Goal: Task Accomplishment & Management: Manage account settings

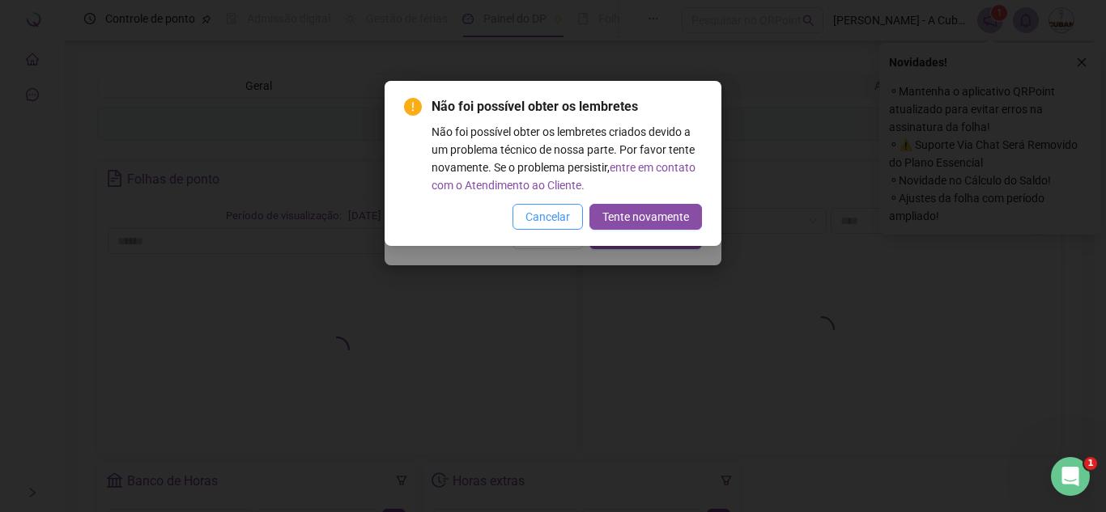
click at [546, 220] on span "Cancelar" at bounding box center [547, 217] width 45 height 18
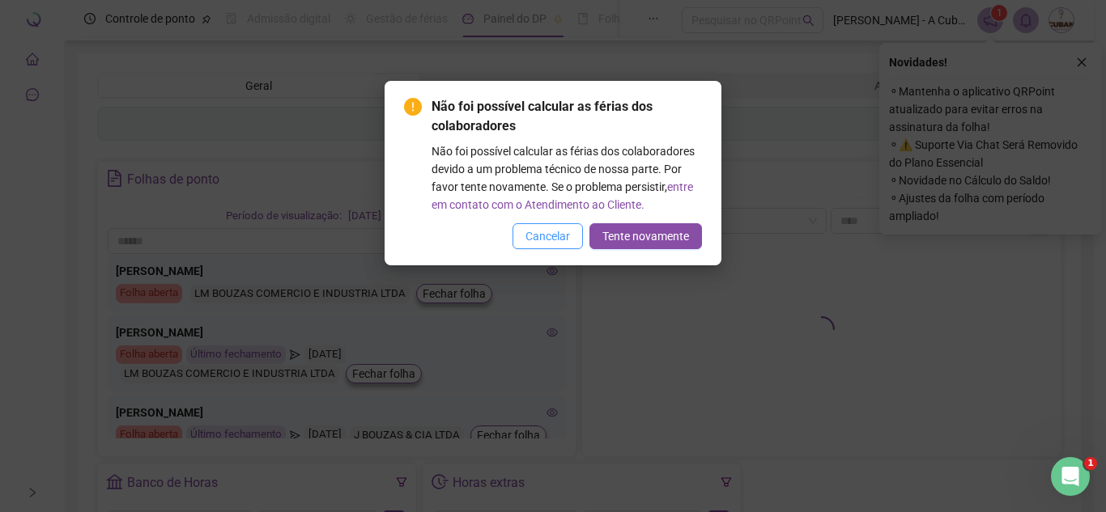
click at [551, 233] on span "Cancelar" at bounding box center [547, 236] width 45 height 18
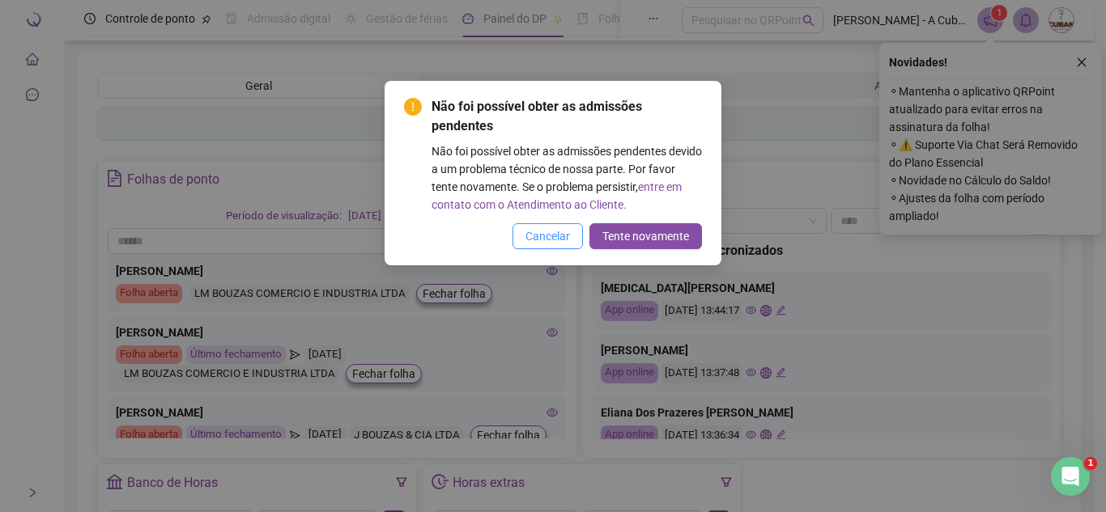
click at [534, 242] on span "Cancelar" at bounding box center [547, 236] width 45 height 18
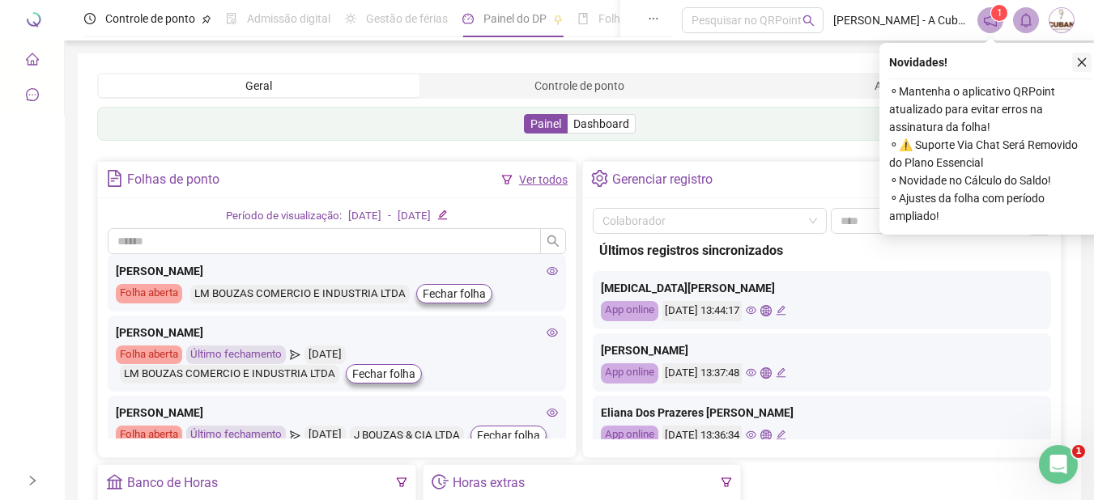
click at [1082, 59] on icon "close" at bounding box center [1081, 62] width 11 height 11
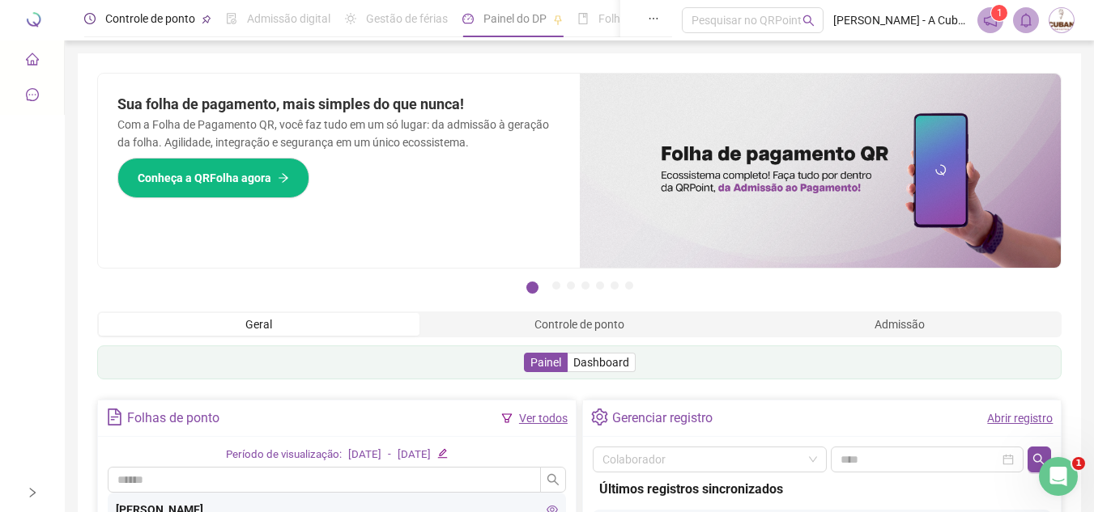
click at [120, 20] on span "Controle de ponto" at bounding box center [150, 18] width 90 height 13
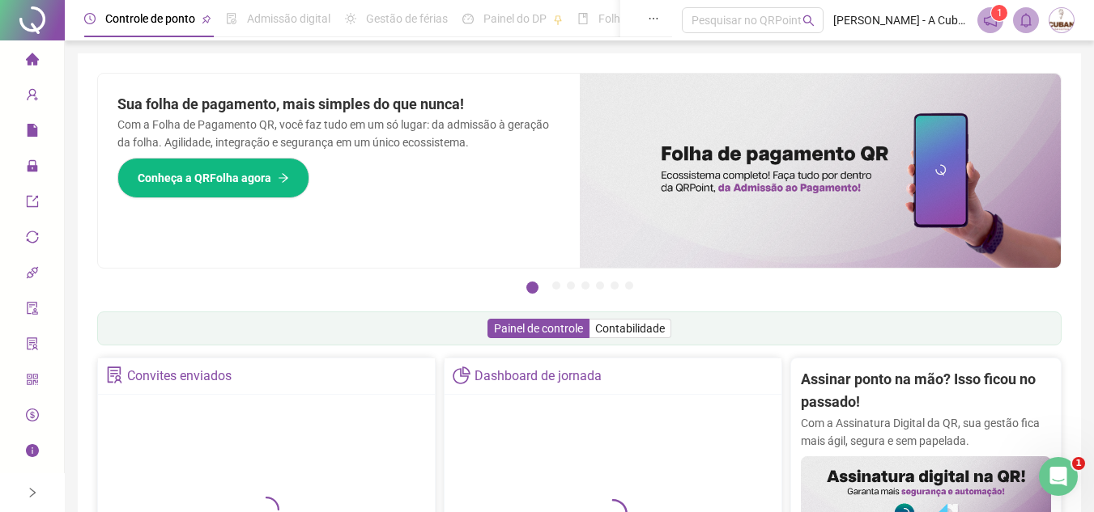
click at [25, 495] on div at bounding box center [32, 493] width 65 height 39
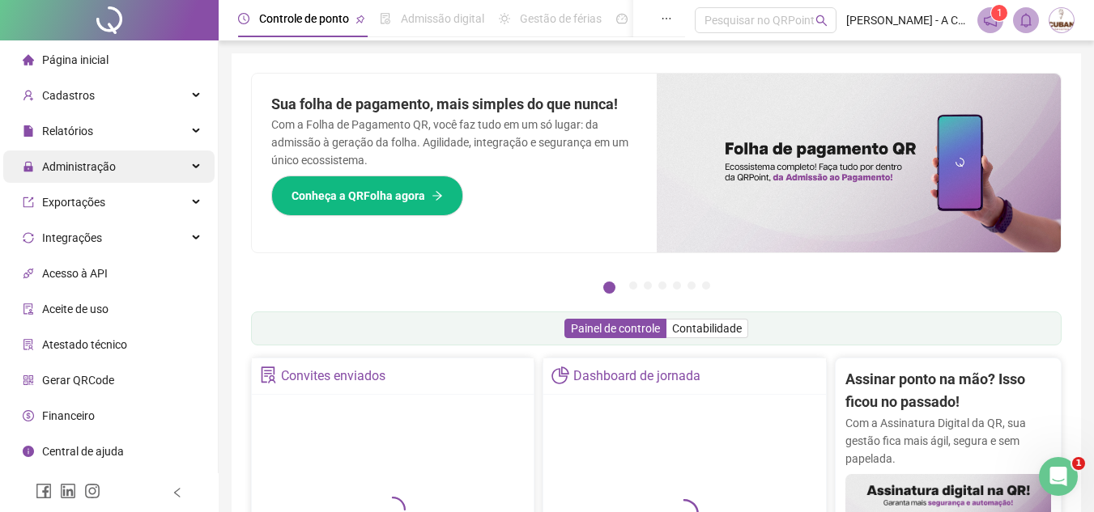
click at [101, 171] on span "Administração" at bounding box center [79, 166] width 74 height 13
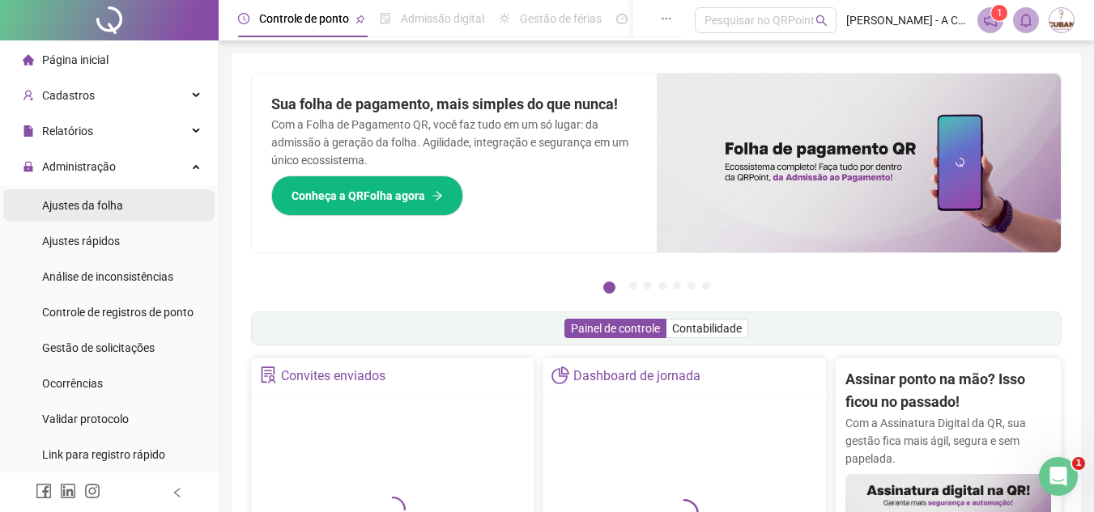
click at [116, 199] on span "Ajustes da folha" at bounding box center [82, 205] width 81 height 13
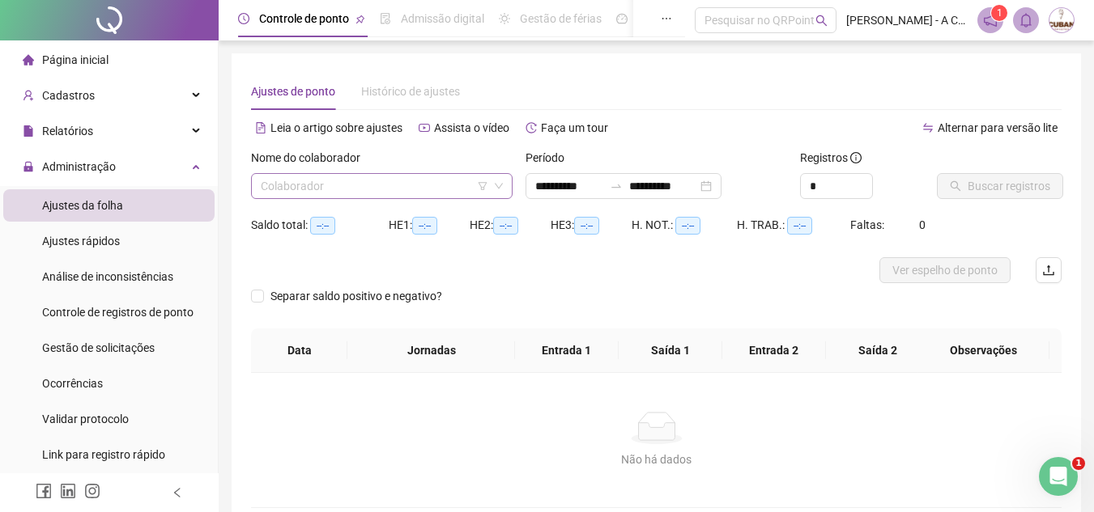
click at [372, 197] on input "search" at bounding box center [374, 186] width 227 height 24
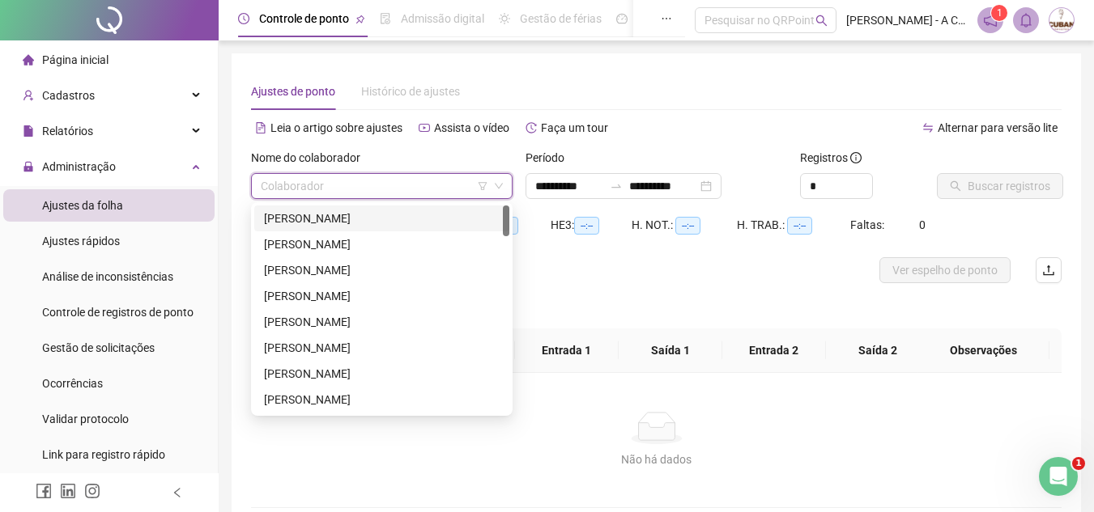
type input "**********"
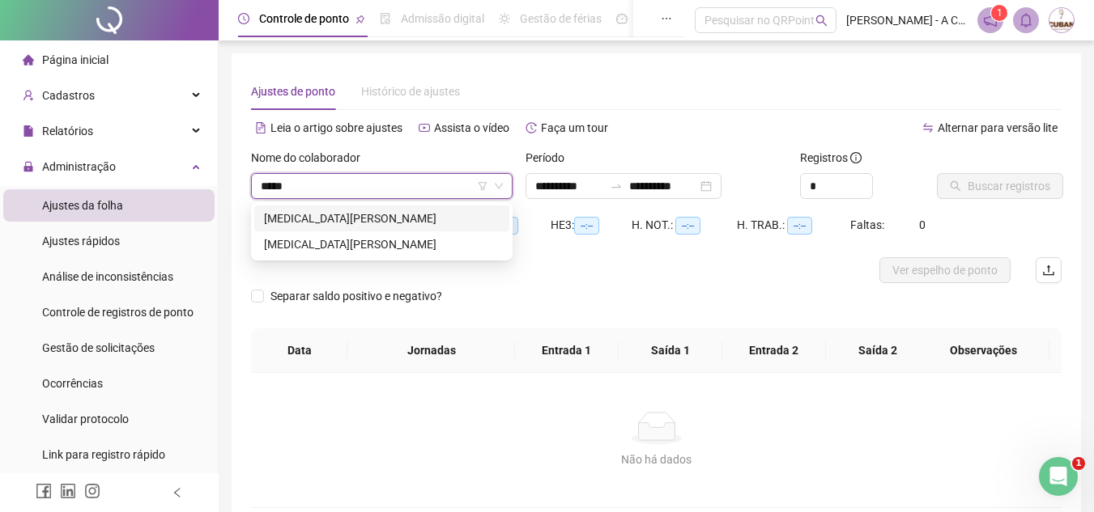
type input "******"
click at [385, 219] on div "[MEDICAL_DATA][PERSON_NAME]" at bounding box center [382, 219] width 236 height 18
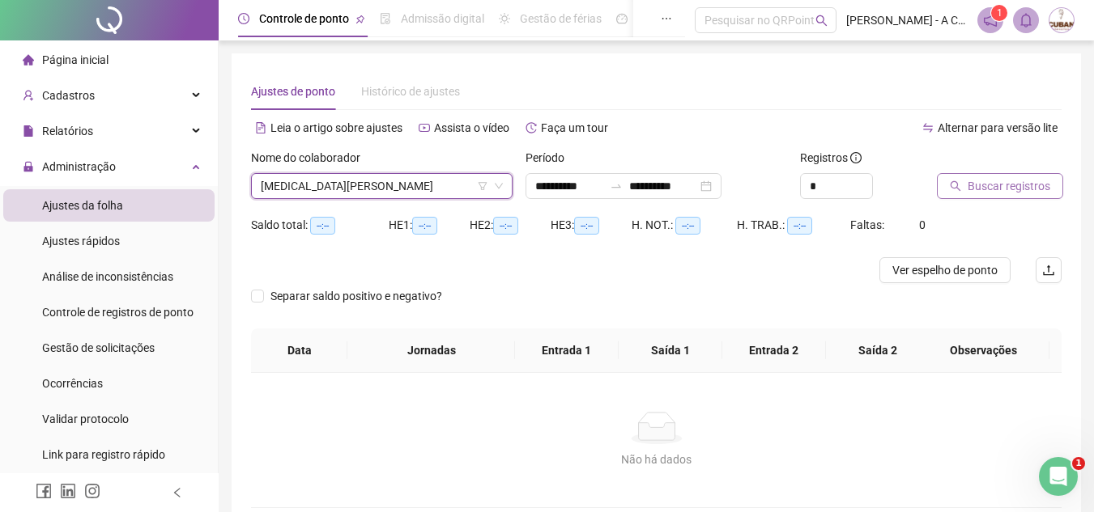
click at [992, 184] on span "Buscar registros" at bounding box center [1008, 186] width 83 height 18
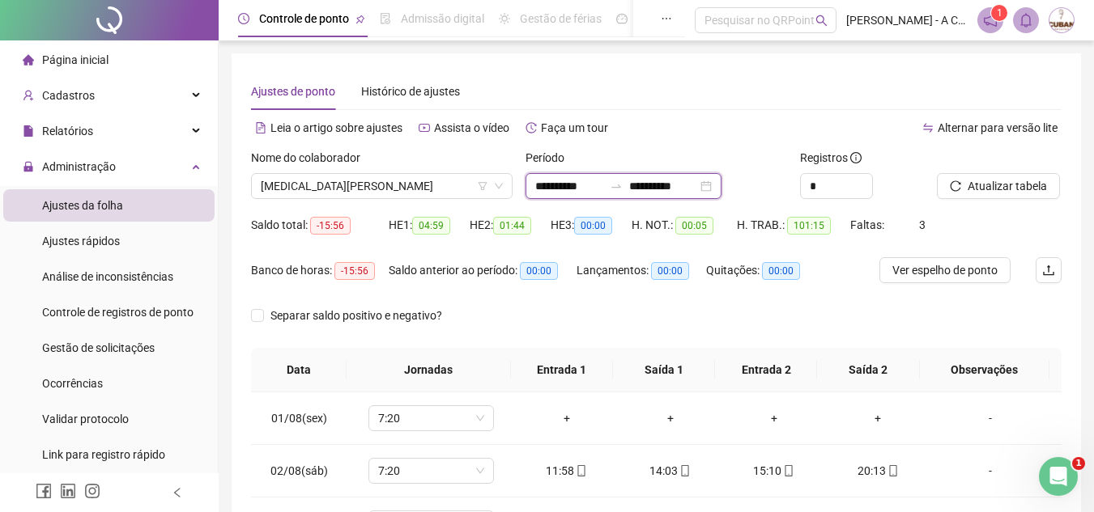
click at [697, 189] on input "**********" at bounding box center [663, 186] width 68 height 18
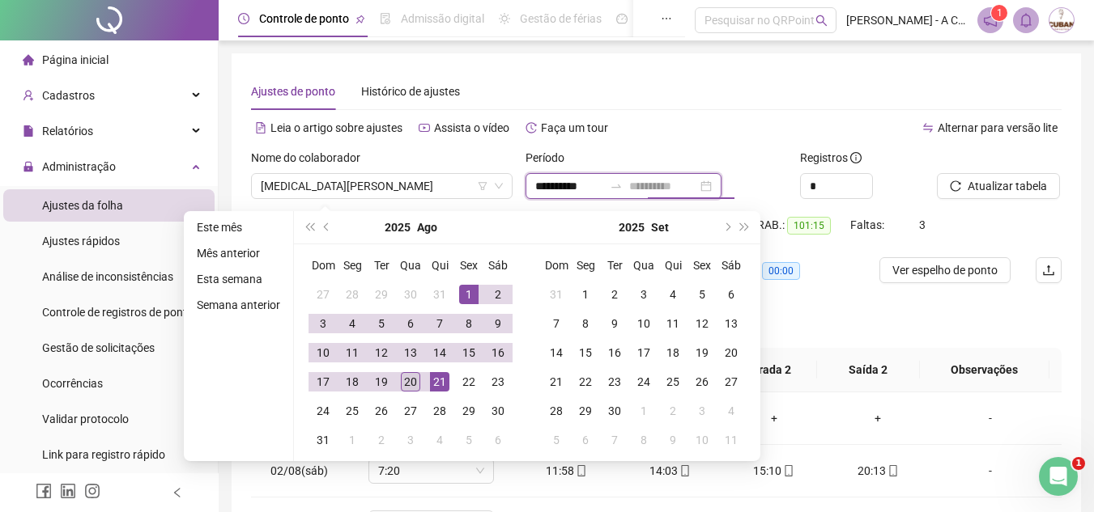
type input "**********"
click at [402, 379] on div "20" at bounding box center [410, 381] width 19 height 19
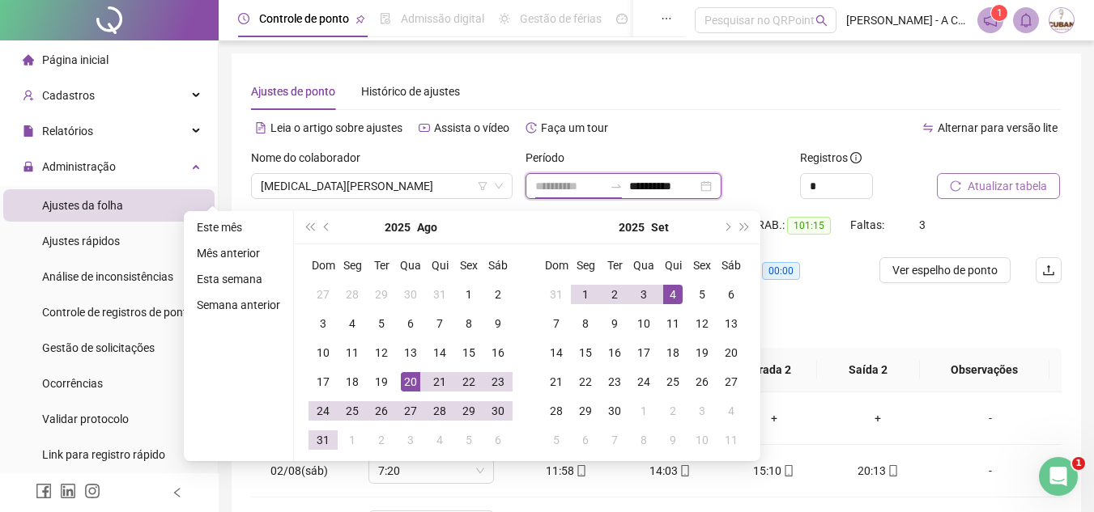
type input "**********"
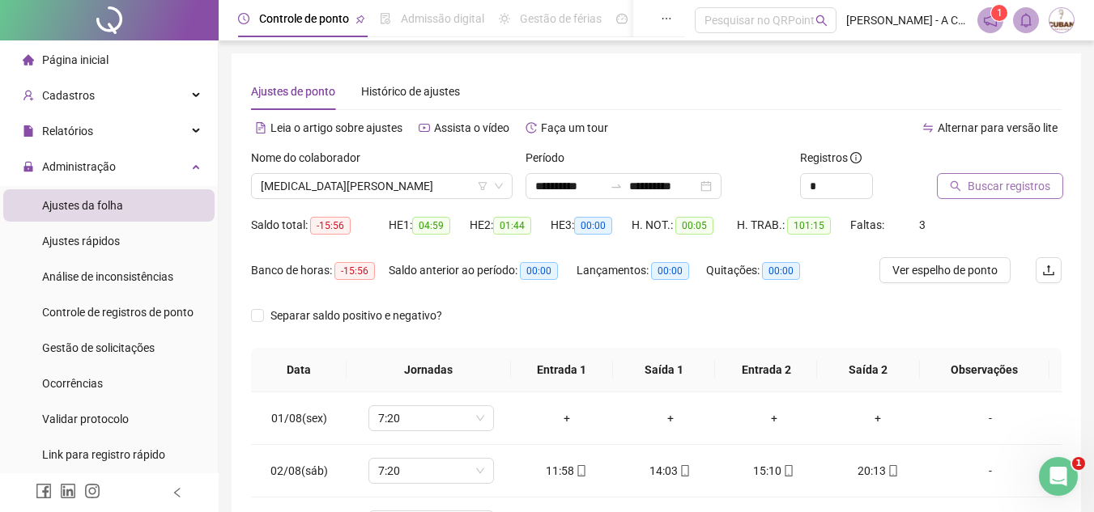
click at [967, 184] on button "Buscar registros" at bounding box center [1000, 186] width 126 height 26
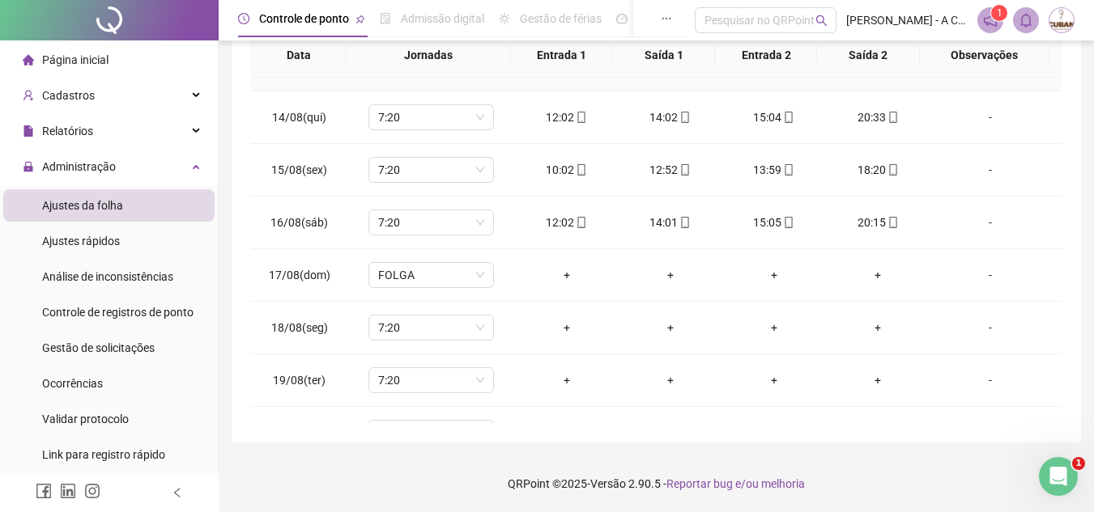
scroll to position [707, 0]
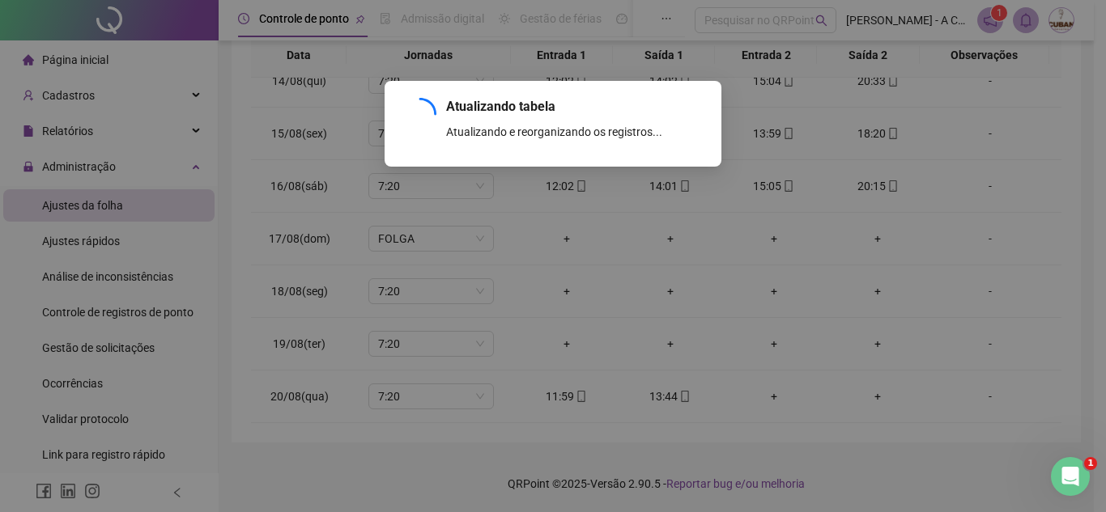
click at [678, 235] on div "Atualizando tabela Atualizando e reorganizando os registros... OK" at bounding box center [553, 256] width 1106 height 512
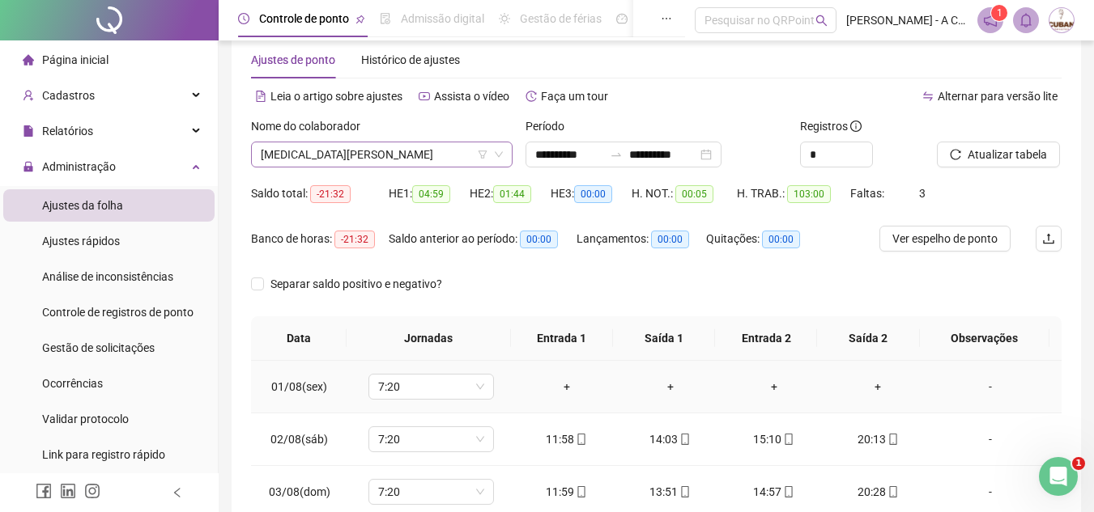
scroll to position [0, 0]
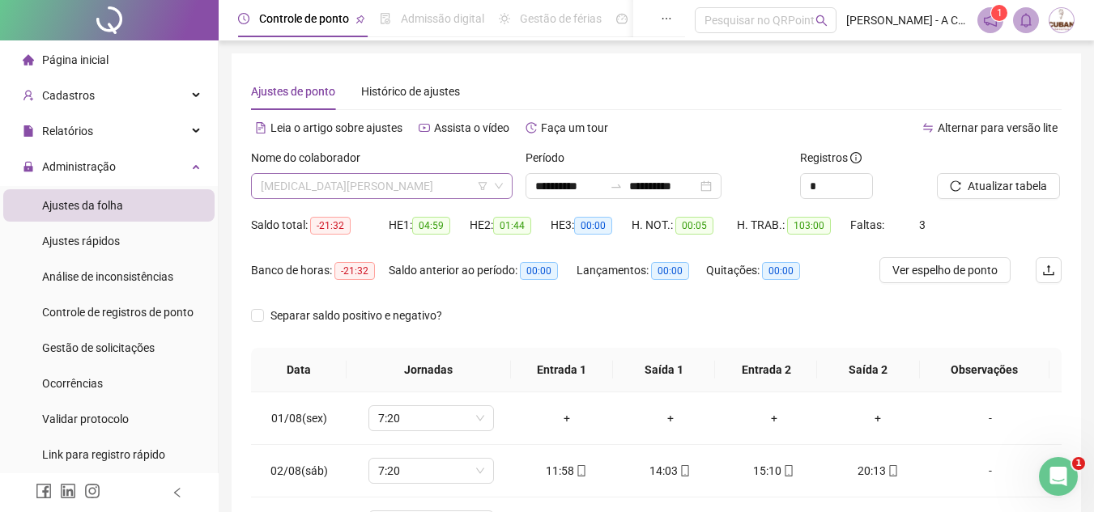
click at [422, 189] on span "[MEDICAL_DATA][PERSON_NAME]" at bounding box center [382, 186] width 242 height 24
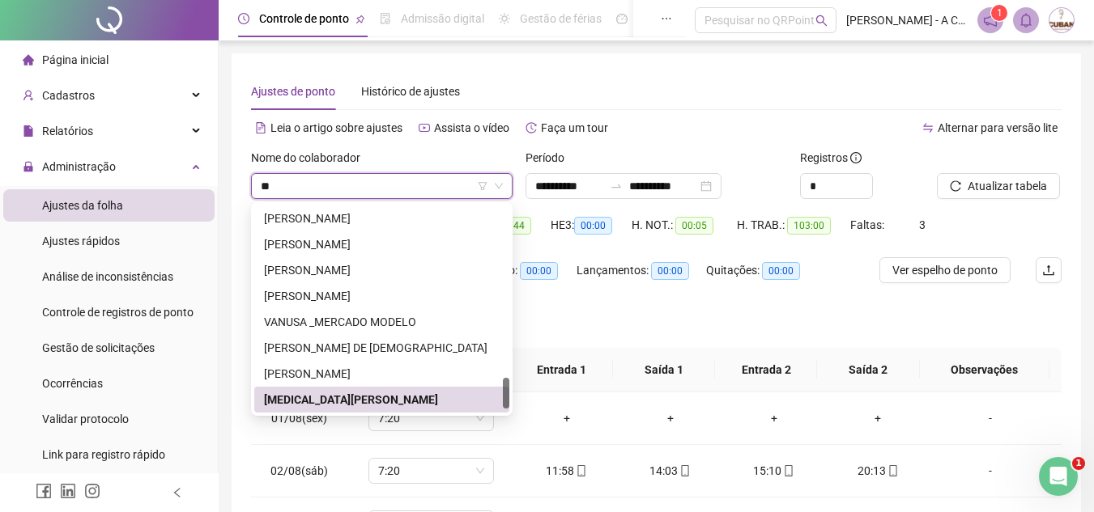
scroll to position [52, 0]
type input "***"
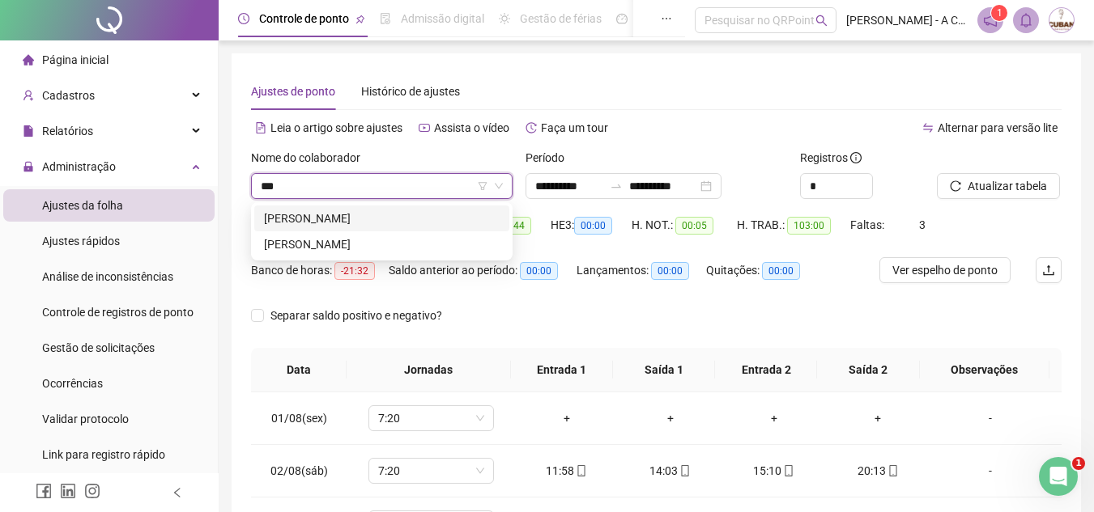
scroll to position [0, 0]
click at [364, 212] on div "[PERSON_NAME]" at bounding box center [382, 219] width 236 height 18
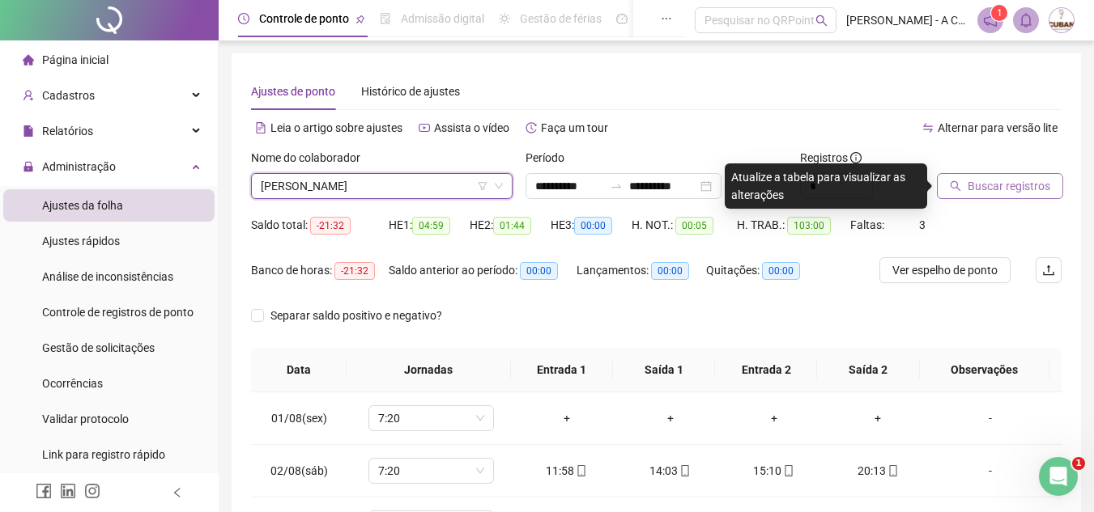
click at [992, 185] on span "Buscar registros" at bounding box center [1008, 186] width 83 height 18
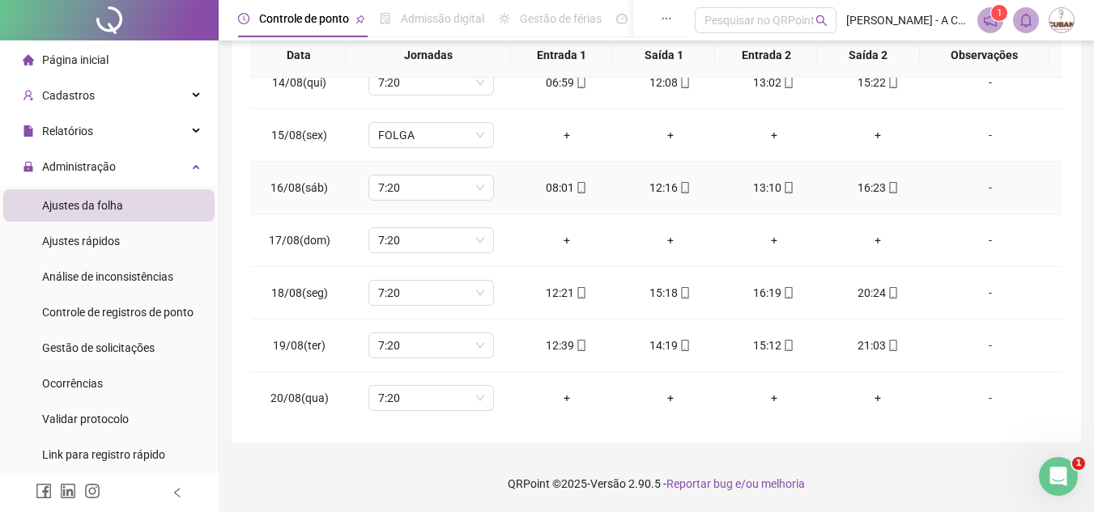
scroll to position [707, 0]
click at [515, 275] on td "12:21" at bounding box center [567, 292] width 104 height 53
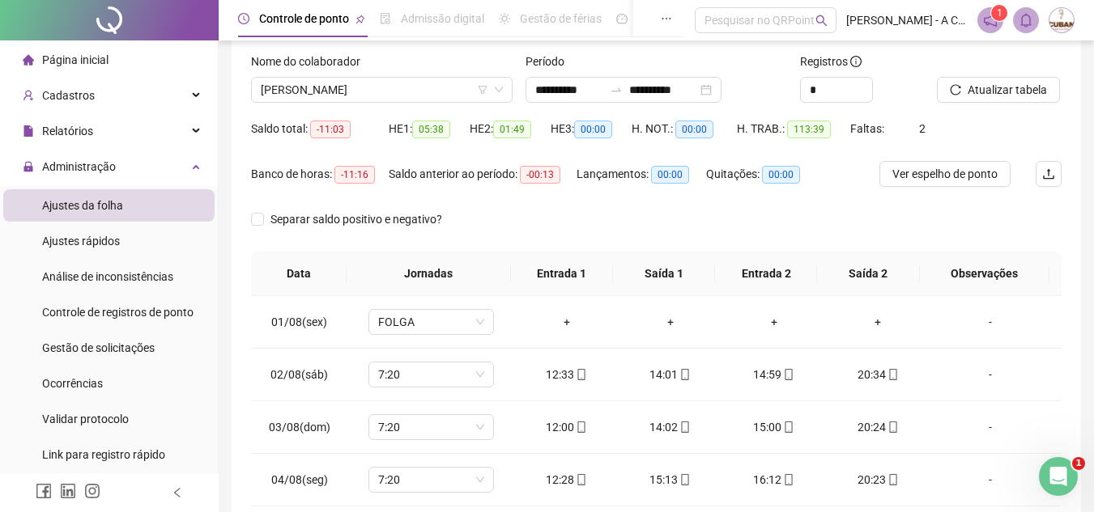
scroll to position [0, 0]
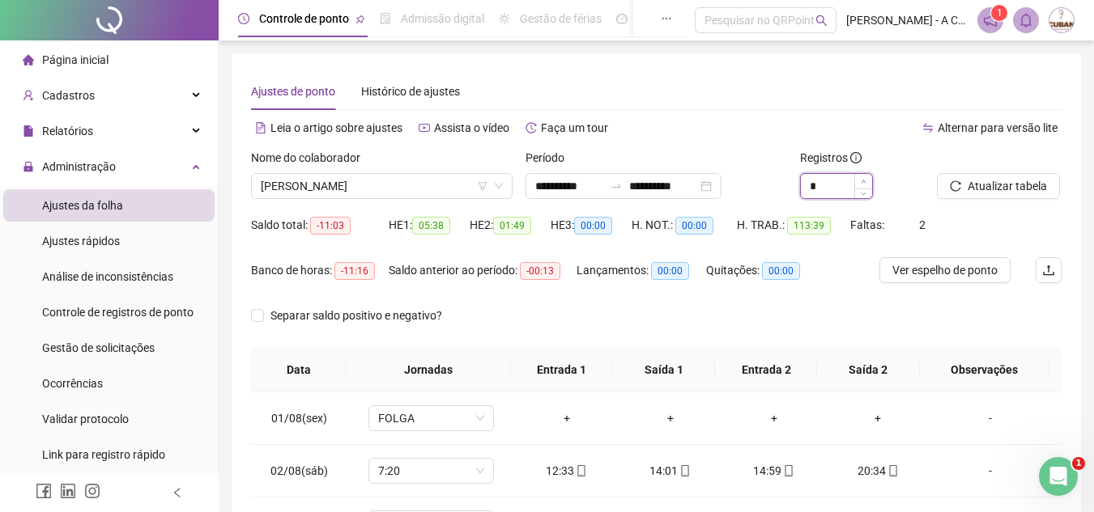
click at [861, 181] on icon "up" at bounding box center [864, 182] width 6 height 6
type input "*"
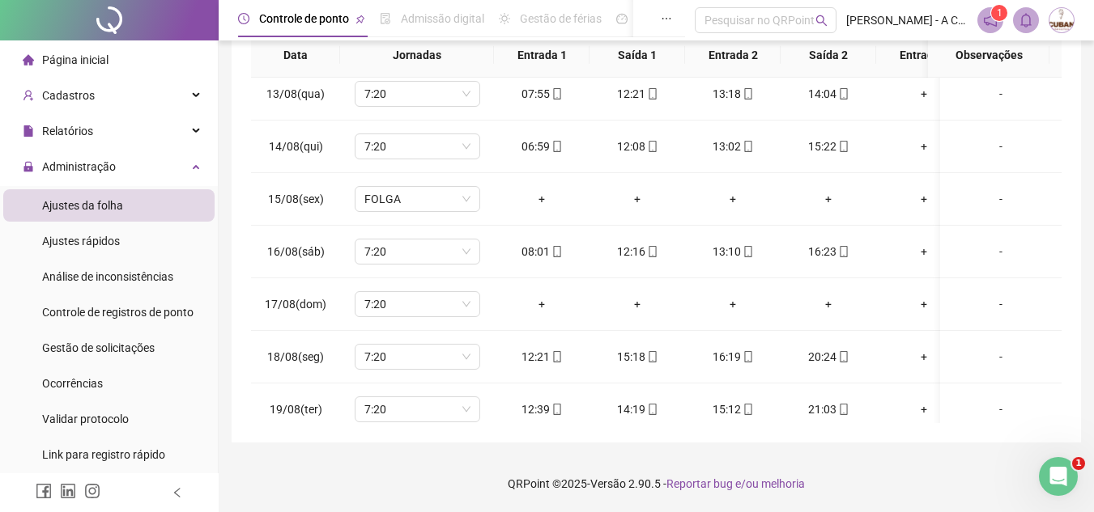
scroll to position [719, 0]
